Goal: Communication & Community: Share content

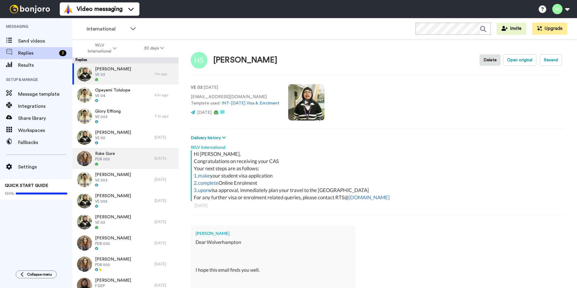
scroll to position [329, 0]
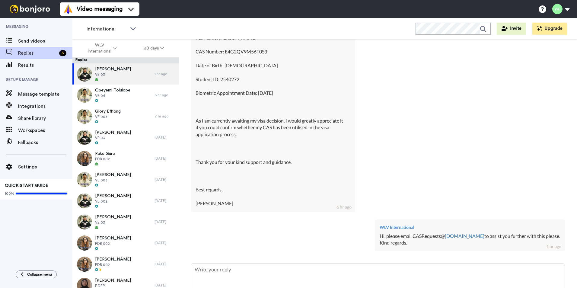
type textarea "x"
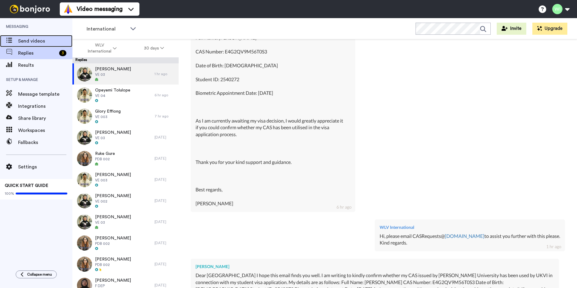
click at [31, 42] on span "Send videos" at bounding box center [45, 40] width 54 height 7
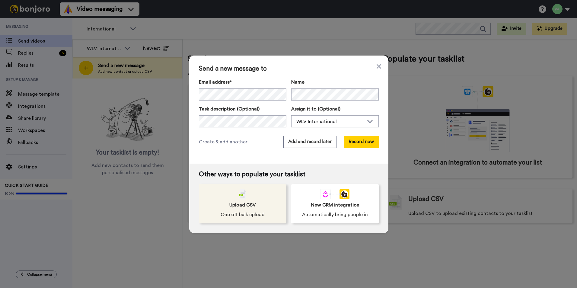
click at [262, 197] on div "Upload CSV One off bulk upload" at bounding box center [243, 203] width 88 height 39
click at [235, 204] on span "Upload CSV" at bounding box center [242, 204] width 27 height 7
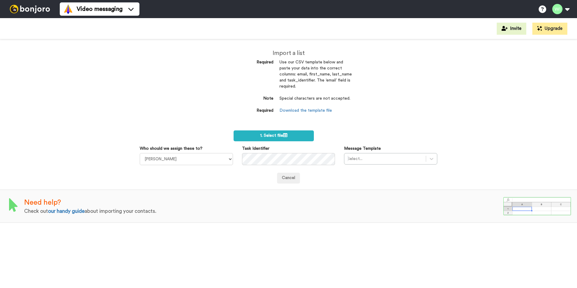
click at [303, 109] on link "Download the template file" at bounding box center [306, 110] width 53 height 4
click at [225, 159] on select "Laura Wright Amarjit Duggal WLV Academic (FSE) Divandra Birla Bolutife Ademokoy…" at bounding box center [186, 159] width 93 height 12
select select "d575366b-34de-4d4d-ba6c-d2d11e507584"
click at [140, 153] on select "Laura Wright Amarjit Duggal WLV Academic (FSE) Divandra Birla Bolutife Ademokoy…" at bounding box center [186, 159] width 93 height 12
click at [386, 159] on div at bounding box center [385, 158] width 75 height 7
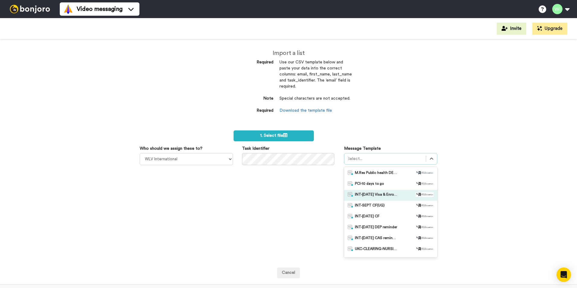
click at [379, 196] on span "INT-[DATE] Visa & Enrolment" at bounding box center [376, 195] width 42 height 6
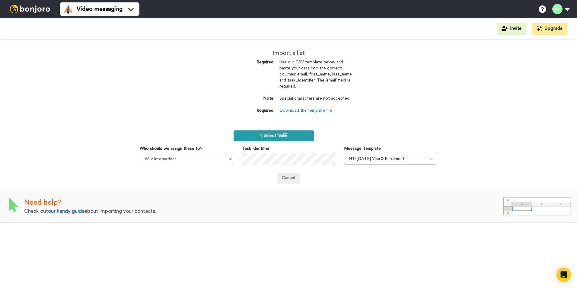
click at [290, 138] on label "1. Select file" at bounding box center [274, 135] width 80 height 11
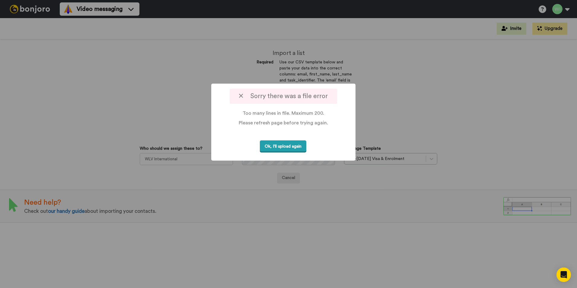
click at [290, 146] on button "Ok, I'll upload again" at bounding box center [283, 146] width 46 height 12
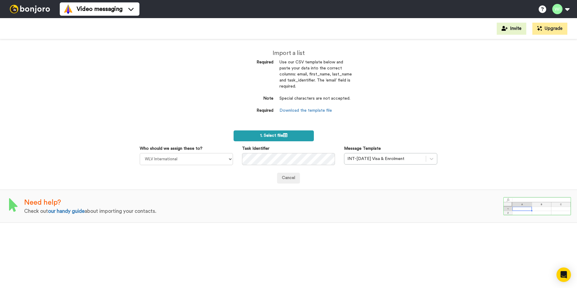
click at [297, 135] on label "1. Select file" at bounding box center [274, 135] width 80 height 11
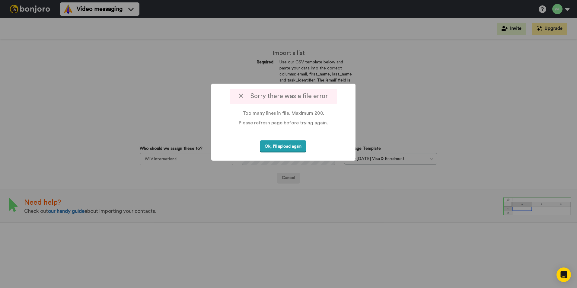
click at [282, 145] on button "Ok, I'll upload again" at bounding box center [283, 146] width 46 height 12
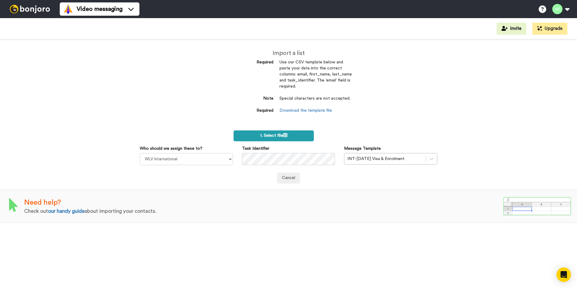
click at [296, 133] on label "1. Select file" at bounding box center [274, 135] width 80 height 11
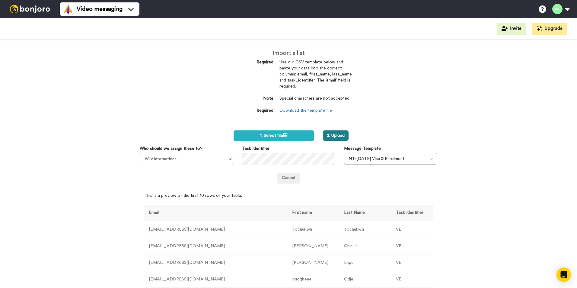
click at [339, 133] on button "2. Upload" at bounding box center [336, 135] width 26 height 10
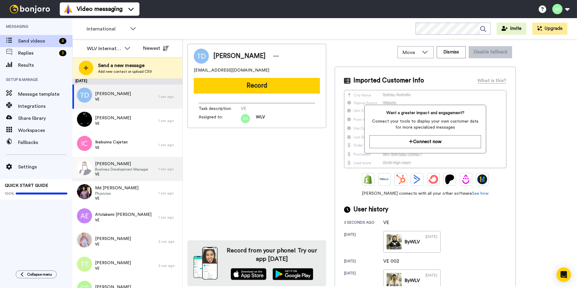
scroll to position [38, 0]
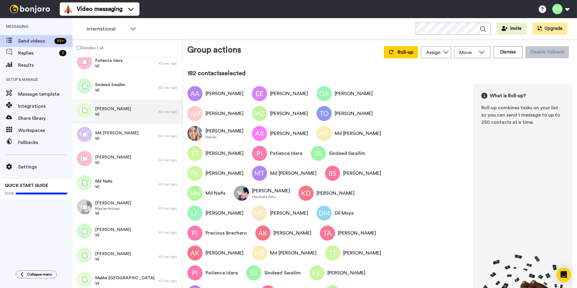
scroll to position [876, 0]
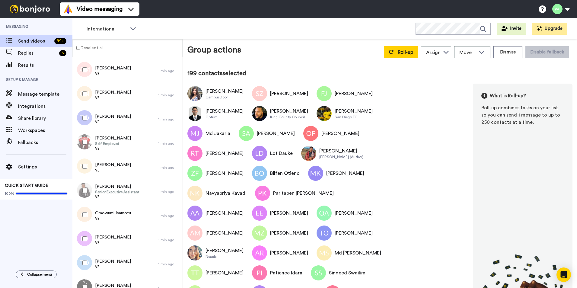
scroll to position [4582, 0]
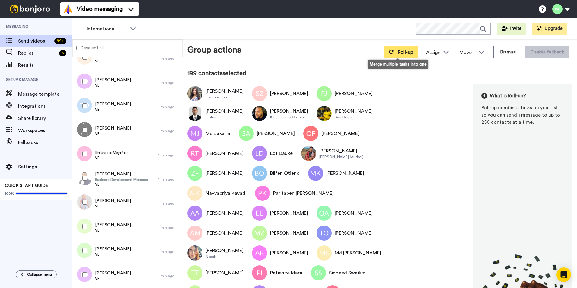
click at [392, 55] on button "Roll-up" at bounding box center [401, 52] width 34 height 12
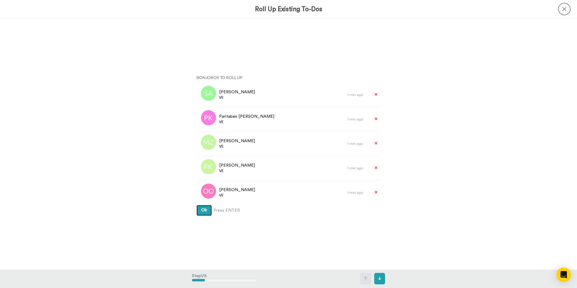
click at [208, 211] on button "Ok" at bounding box center [204, 210] width 15 height 11
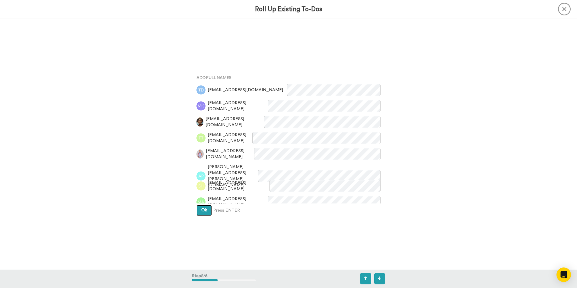
click at [207, 209] on button "Ok" at bounding box center [204, 210] width 15 height 11
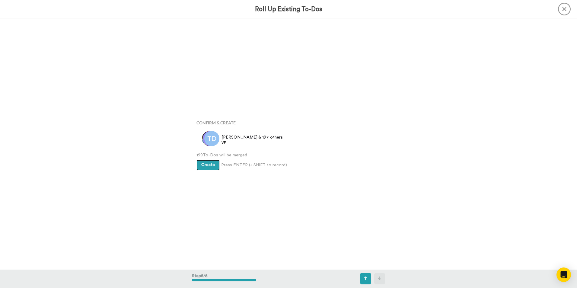
scroll to position [1005, 0]
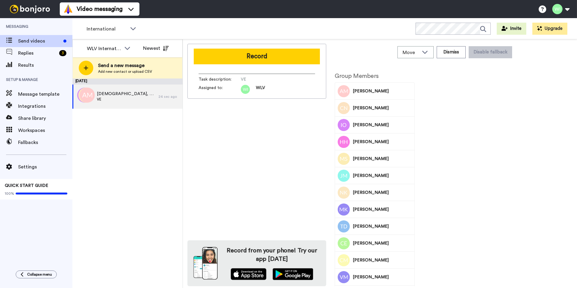
click at [264, 60] on button "Record" at bounding box center [257, 57] width 126 height 16
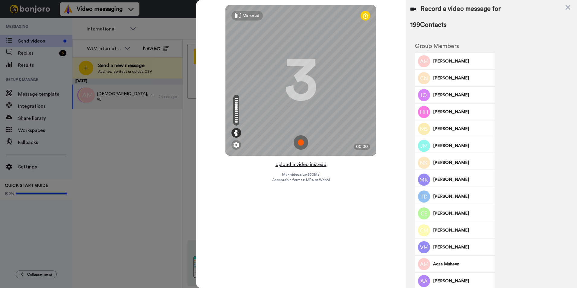
click at [288, 163] on button "Upload a video instead" at bounding box center [301, 165] width 55 height 8
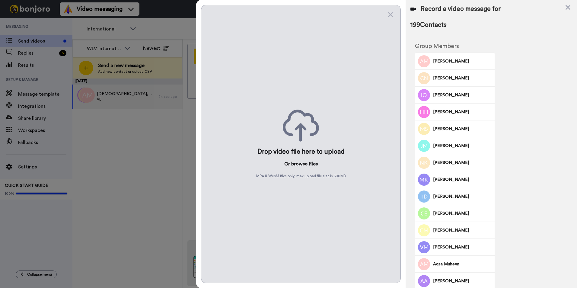
click at [296, 162] on button "browse" at bounding box center [299, 163] width 16 height 7
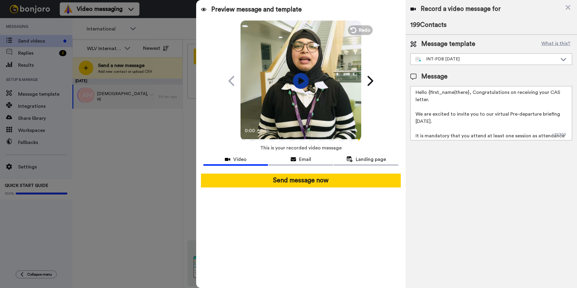
click at [301, 82] on icon "Play/Pause" at bounding box center [301, 80] width 16 height 29
click at [459, 61] on div "INT-PDB Sept 2025" at bounding box center [487, 59] width 142 height 6
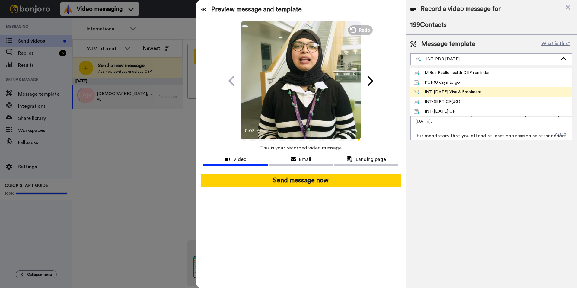
click at [461, 92] on div "INT-Sept 25 Visa & Enrolment" at bounding box center [448, 92] width 68 height 6
type textarea "Hi {first_name|there}, Congratulations on receiving your CAS Your next steps ar…"
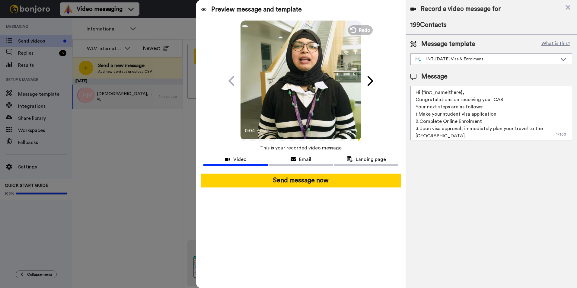
scroll to position [9, 0]
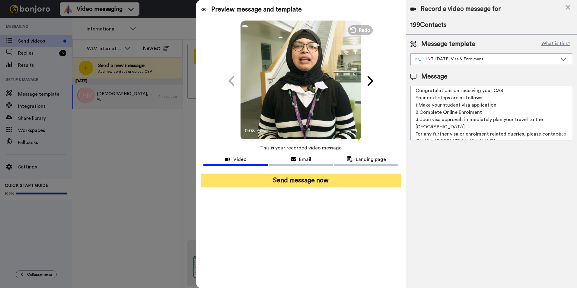
click at [379, 180] on button "Send message now" at bounding box center [301, 181] width 200 height 14
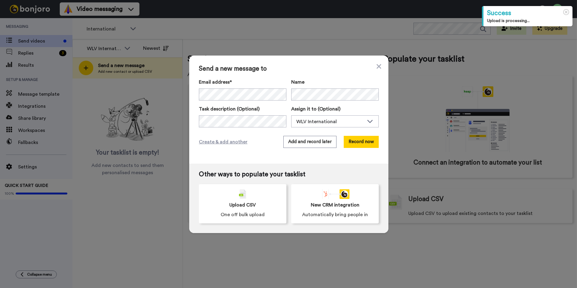
click at [258, 203] on div "Upload CSV One off bulk upload" at bounding box center [243, 203] width 88 height 39
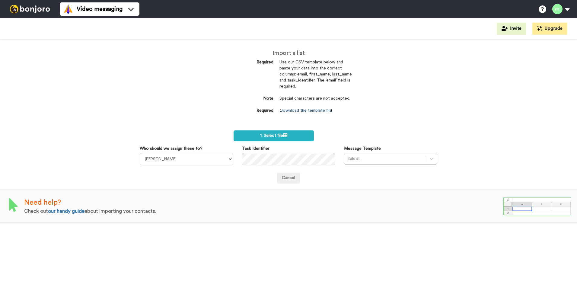
click at [317, 110] on link "Download the template file" at bounding box center [306, 110] width 53 height 4
drag, startPoint x: 355, startPoint y: 110, endPoint x: 351, endPoint y: 112, distance: 4.7
click at [355, 110] on div "Import a list Required Use our CSV template below and paste your data into the …" at bounding box center [289, 84] width 136 height 91
click at [212, 155] on select "[PERSON_NAME] [PERSON_NAME] WLV Academic (FSE) [PERSON_NAME] Ademokoya UK Recru…" at bounding box center [186, 159] width 93 height 12
select select "d575366b-34de-4d4d-ba6c-d2d11e507584"
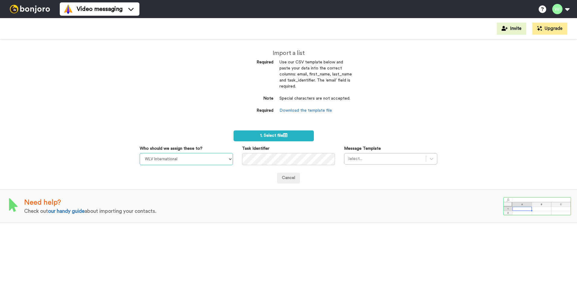
click at [140, 153] on select "[PERSON_NAME] [PERSON_NAME] WLV Academic (FSE) [PERSON_NAME] Ademokoya UK Recru…" at bounding box center [186, 159] width 93 height 12
click at [425, 155] on div "Select..." at bounding box center [390, 158] width 93 height 11
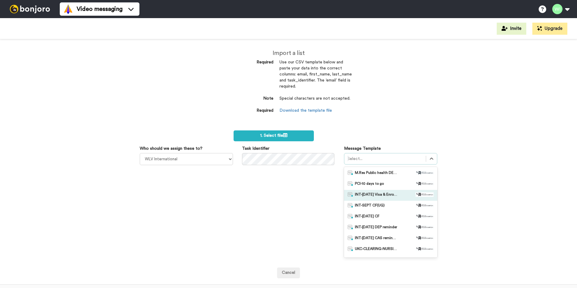
click at [398, 196] on div "INT-[DATE] Visa & Enrolment" at bounding box center [391, 195] width 86 height 6
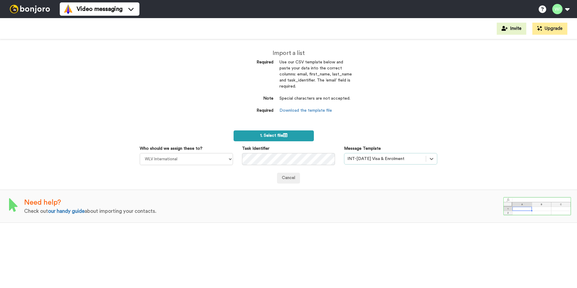
click at [284, 135] on icon at bounding box center [285, 135] width 4 height 4
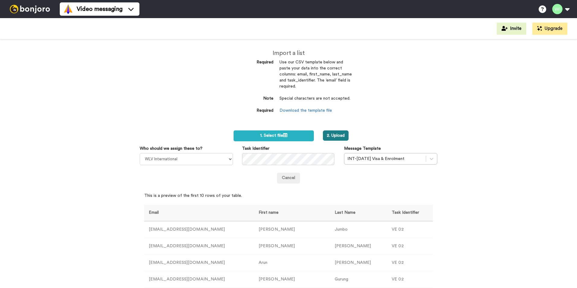
click at [338, 136] on button "2. Upload" at bounding box center [336, 135] width 26 height 10
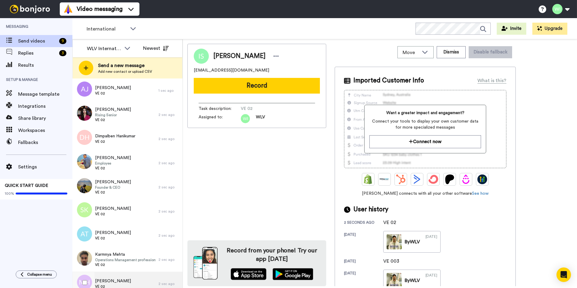
scroll to position [91, 0]
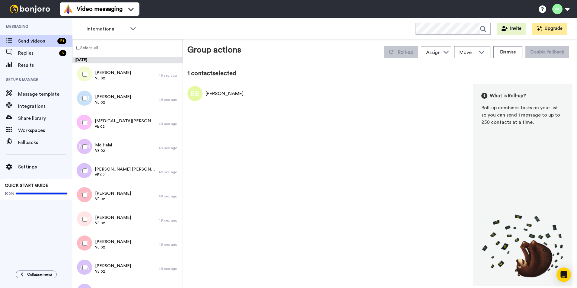
click at [76, 46] on label "Select all" at bounding box center [85, 47] width 25 height 7
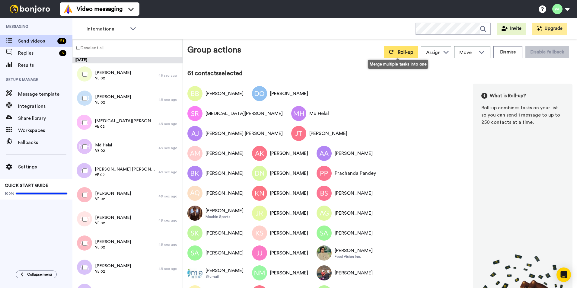
click at [403, 54] on span "Roll-up" at bounding box center [405, 52] width 15 height 5
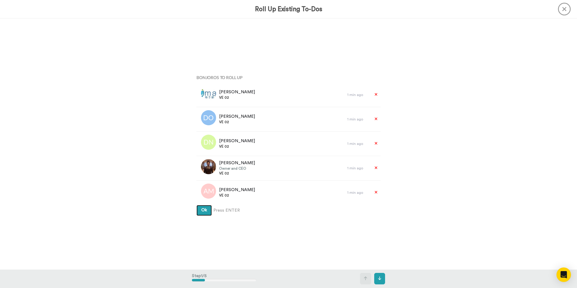
click at [201, 209] on span "Ok" at bounding box center [204, 210] width 6 height 4
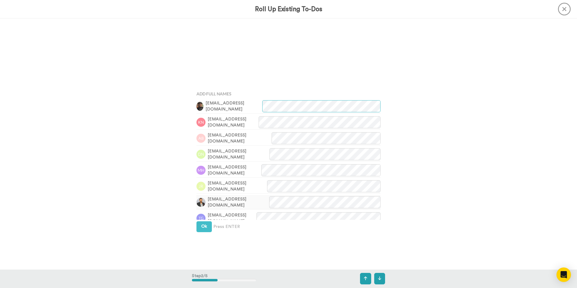
scroll to position [251, 0]
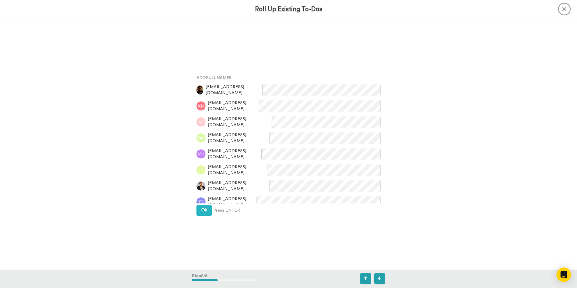
click at [211, 207] on div "Ok Press ENTER" at bounding box center [289, 210] width 184 height 11
click at [210, 210] on button "Ok" at bounding box center [204, 210] width 15 height 11
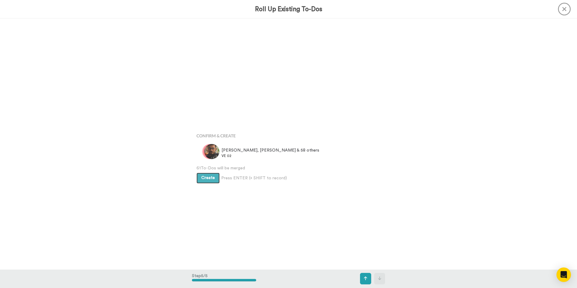
scroll to position [1005, 0]
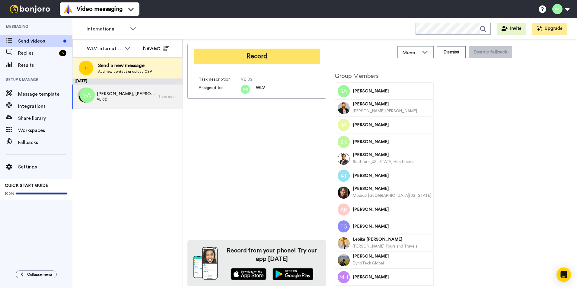
click at [245, 53] on button "Record" at bounding box center [257, 57] width 126 height 16
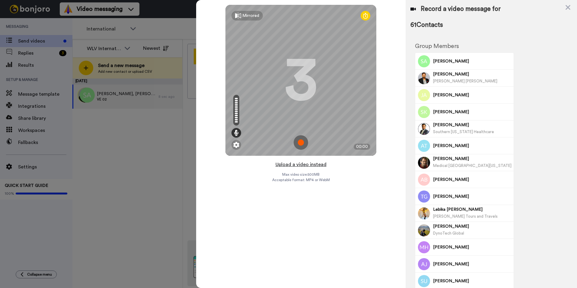
click at [301, 162] on button "Upload a video instead" at bounding box center [301, 165] width 55 height 8
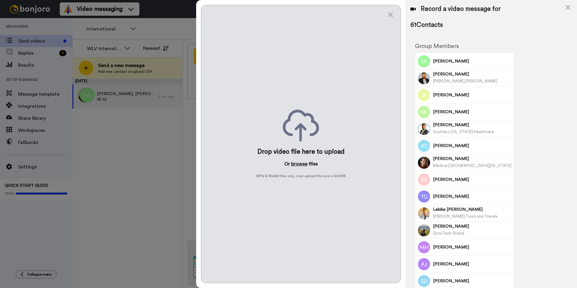
click at [301, 165] on button "browse" at bounding box center [299, 163] width 16 height 7
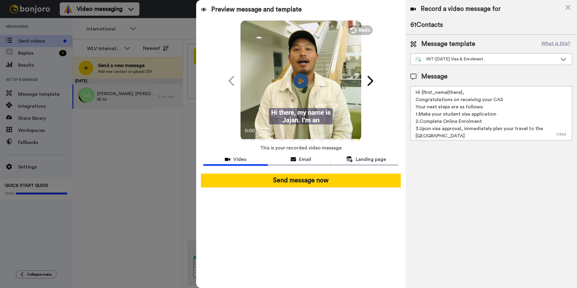
scroll to position [9, 0]
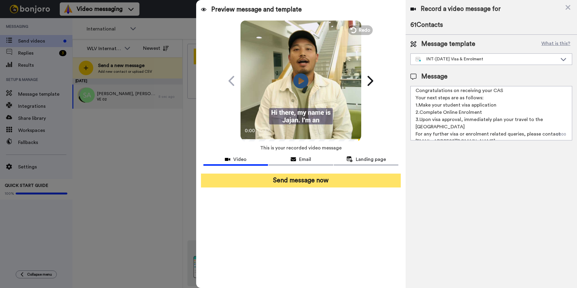
click at [361, 183] on button "Send message now" at bounding box center [301, 181] width 200 height 14
